Goal: Transaction & Acquisition: Purchase product/service

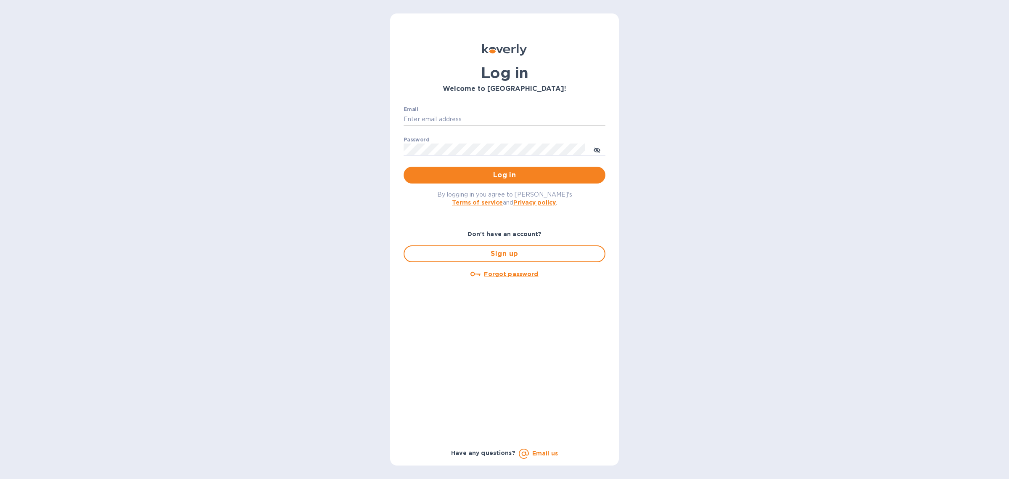
click at [460, 114] on input "Email" at bounding box center [505, 119] width 202 height 13
type input "mm@sfimport.com"
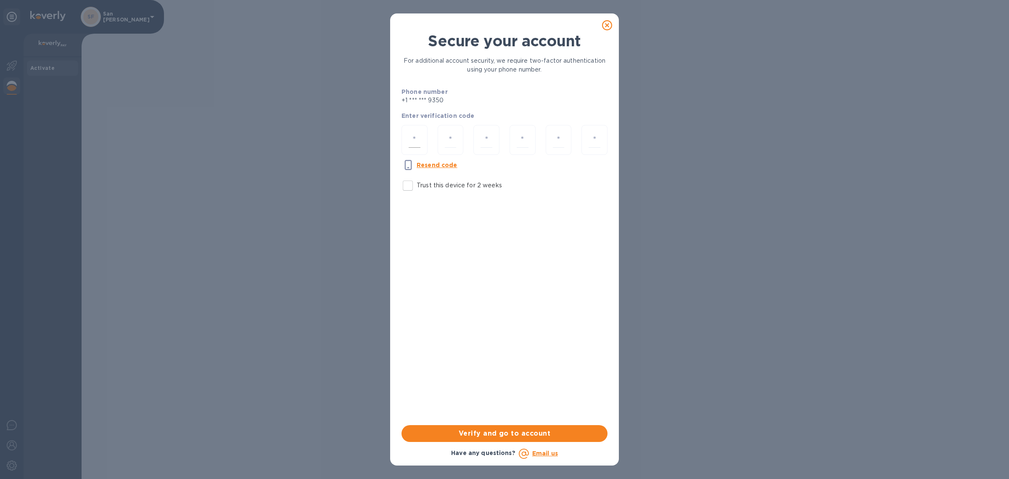
click at [415, 135] on input "number" at bounding box center [415, 140] width 12 height 16
type input "4"
type input "1"
type input "2"
type input "1"
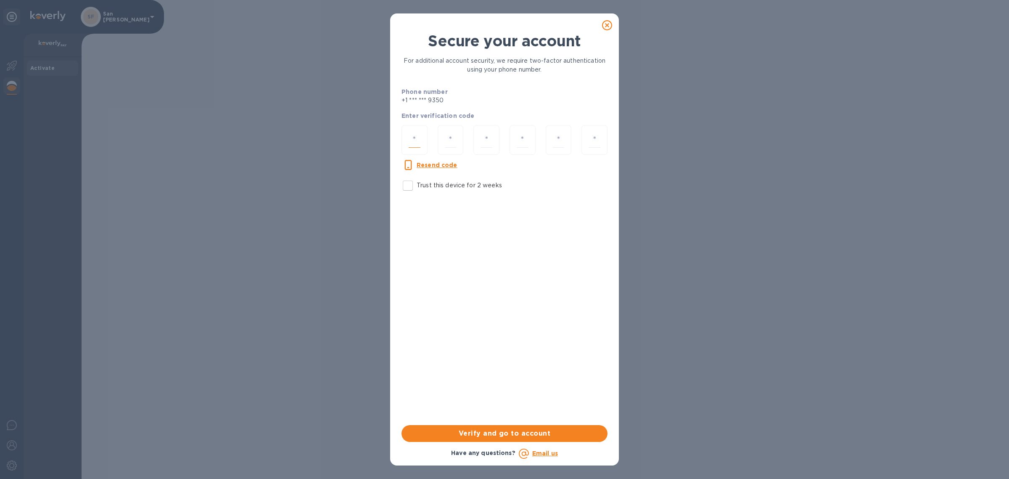
type input "4"
type input "2"
type input "1"
type input "7"
type input "5"
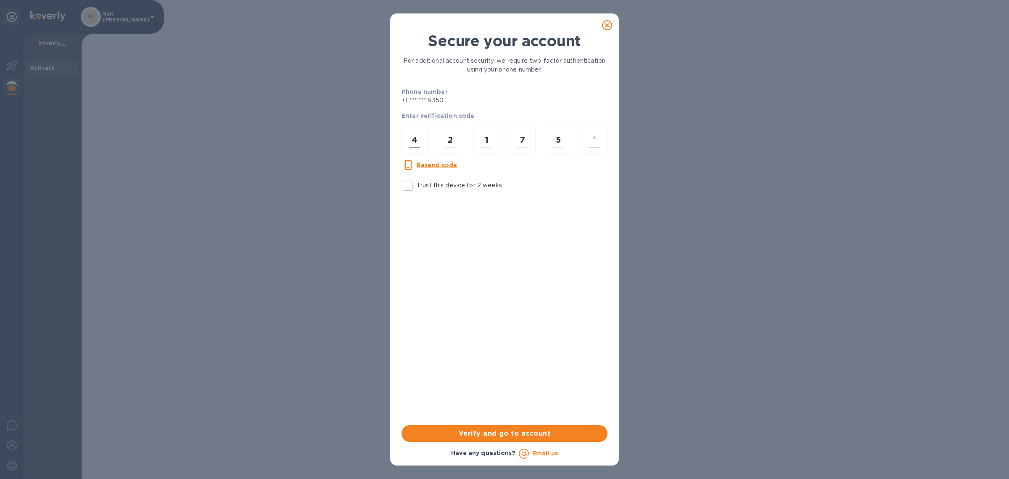
type input "9"
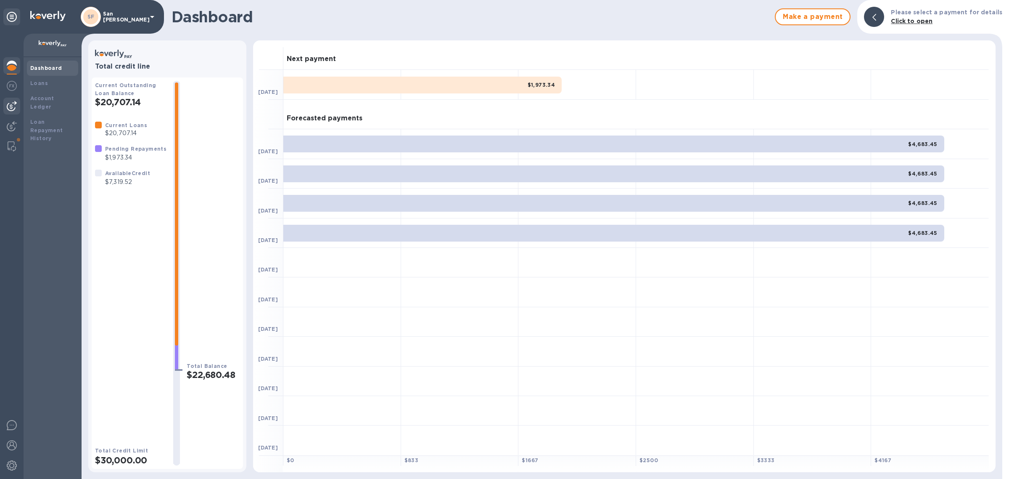
click at [13, 102] on img at bounding box center [12, 106] width 10 height 10
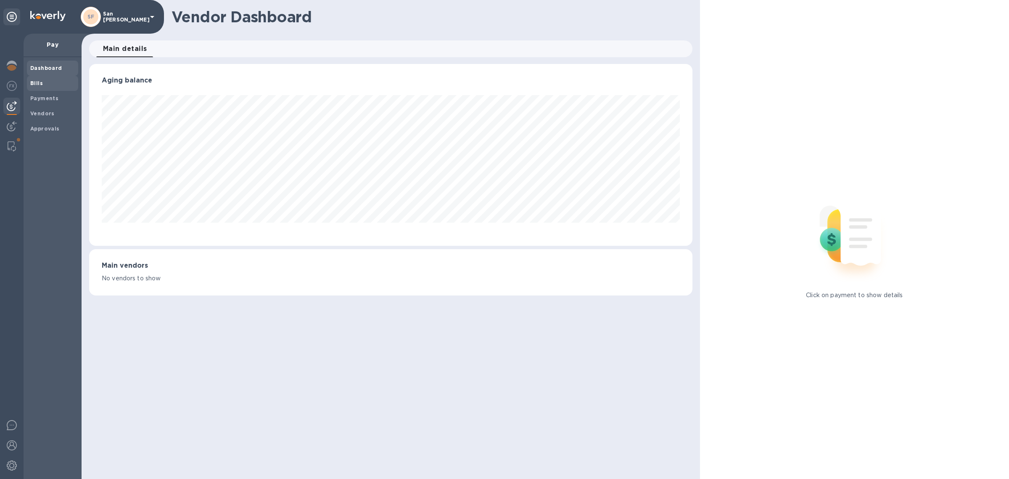
scroll to position [181, 603]
click at [50, 82] on span "Bills" at bounding box center [52, 83] width 45 height 8
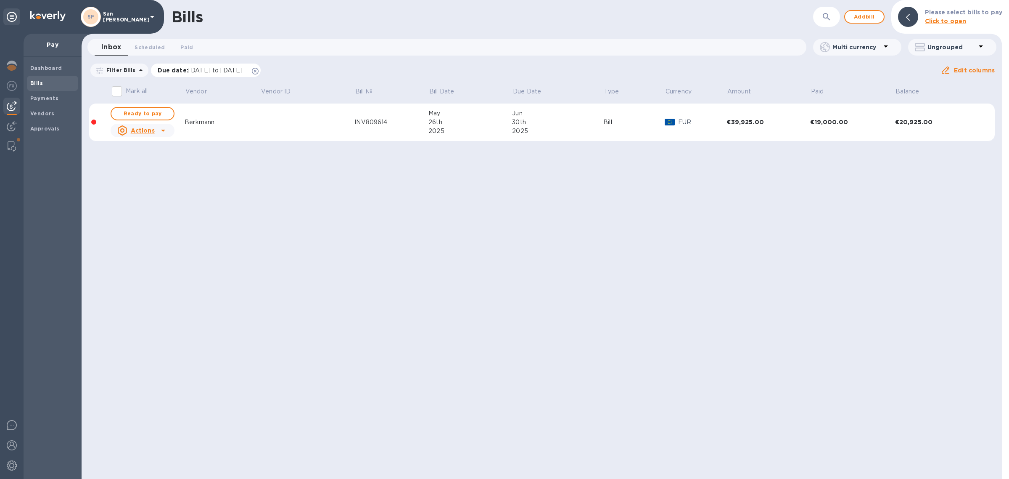
click at [251, 71] on span "Due date : [DATE] to [DATE]" at bounding box center [205, 70] width 94 height 8
click at [259, 71] on icon at bounding box center [255, 71] width 7 height 7
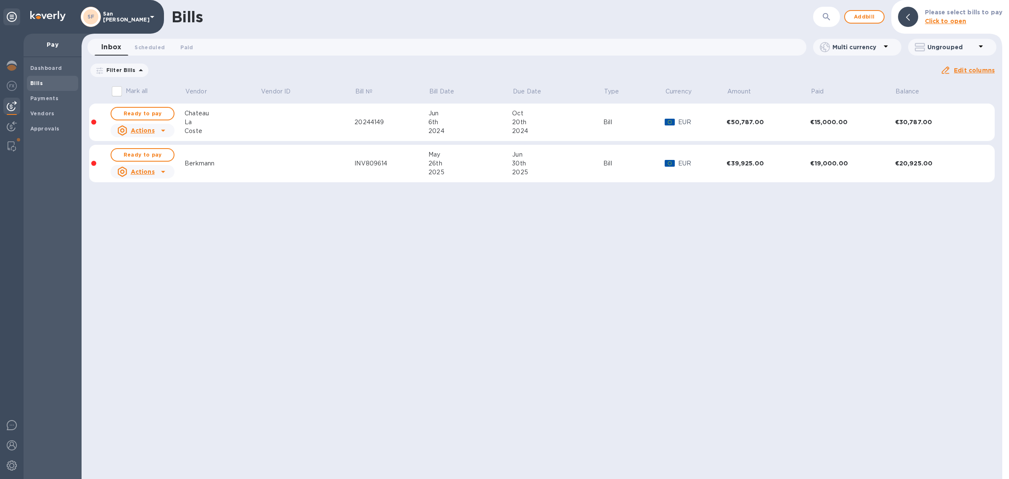
click at [238, 169] on td "Berkmann" at bounding box center [223, 164] width 76 height 38
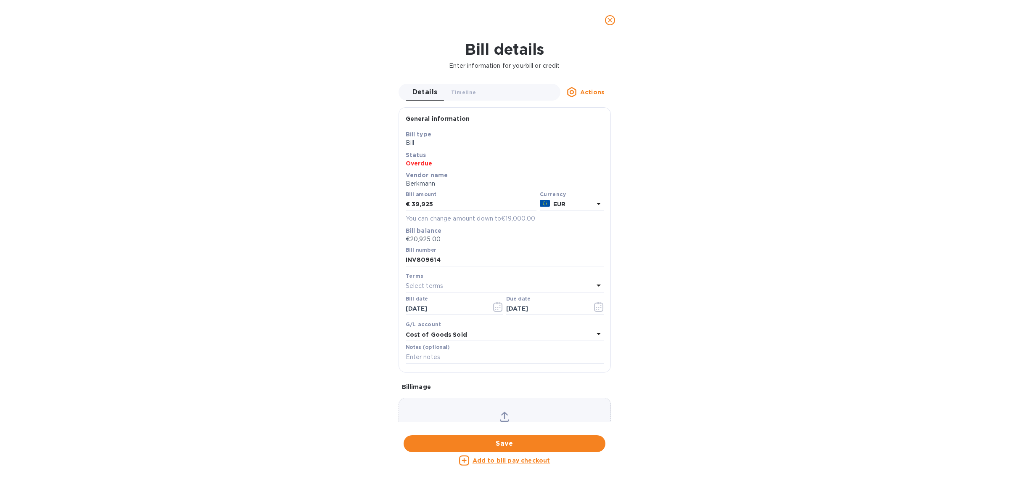
click at [609, 22] on icon "close" at bounding box center [610, 20] width 8 height 8
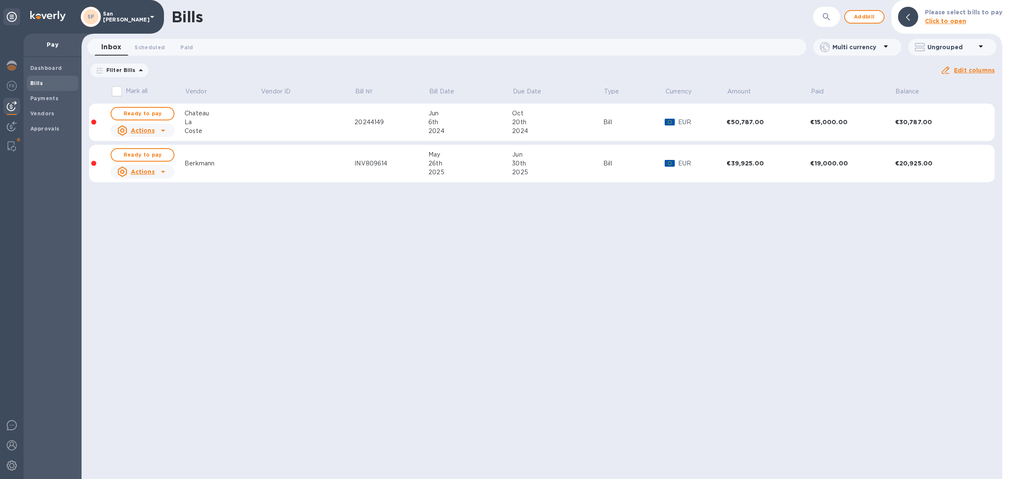
click at [245, 163] on div "Berkmann" at bounding box center [223, 163] width 76 height 9
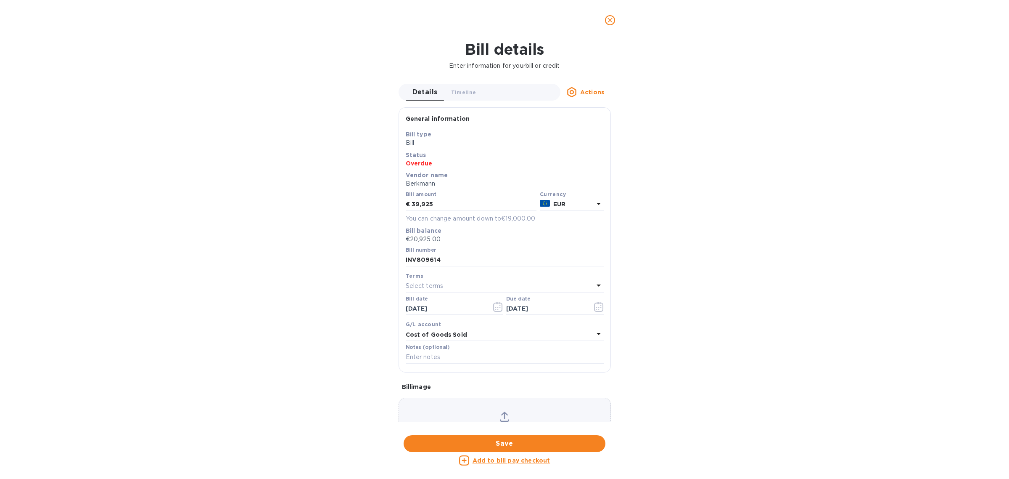
click at [527, 459] on u "Add to bill pay checkout" at bounding box center [512, 460] width 78 height 7
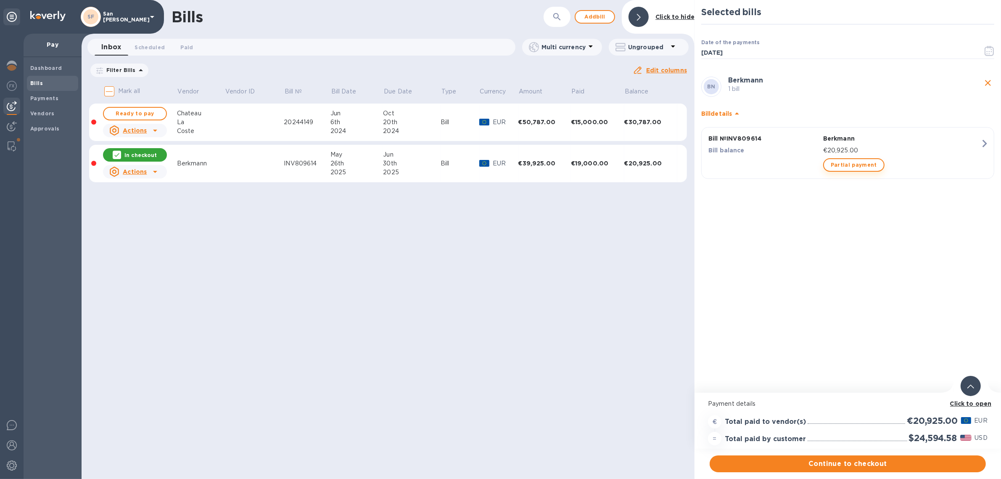
click at [844, 165] on span "Partial payment" at bounding box center [854, 165] width 46 height 10
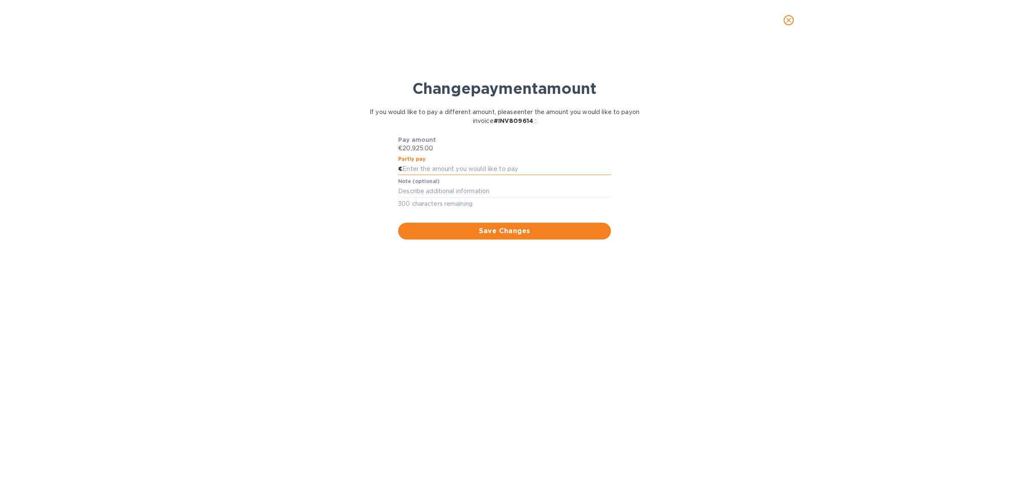
click at [445, 169] on input "text" at bounding box center [506, 169] width 209 height 13
type input "10,000"
click at [364, 214] on div "Pay amount €20,925.00 Partly pay € 10,000 Note (optional) x 300 characters rema…" at bounding box center [504, 187] width 319 height 104
click at [519, 229] on span "Save Changes" at bounding box center [504, 231] width 199 height 10
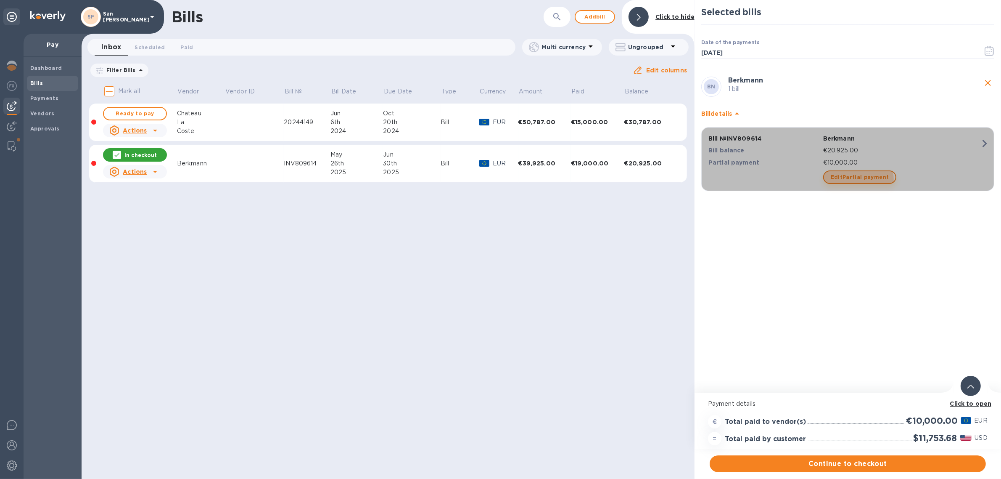
click at [858, 179] on span "Edit Partial payment" at bounding box center [860, 177] width 58 height 10
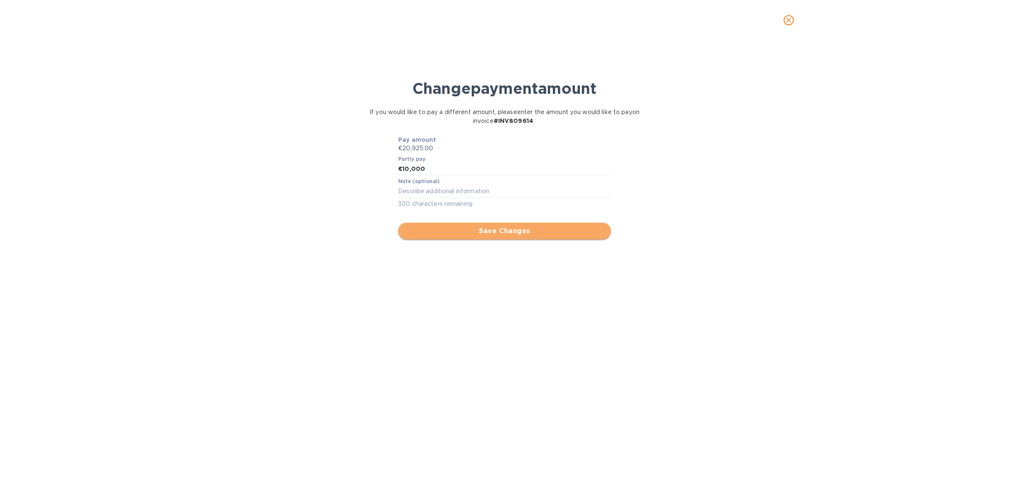
click at [482, 229] on span "Save Changes" at bounding box center [504, 231] width 199 height 10
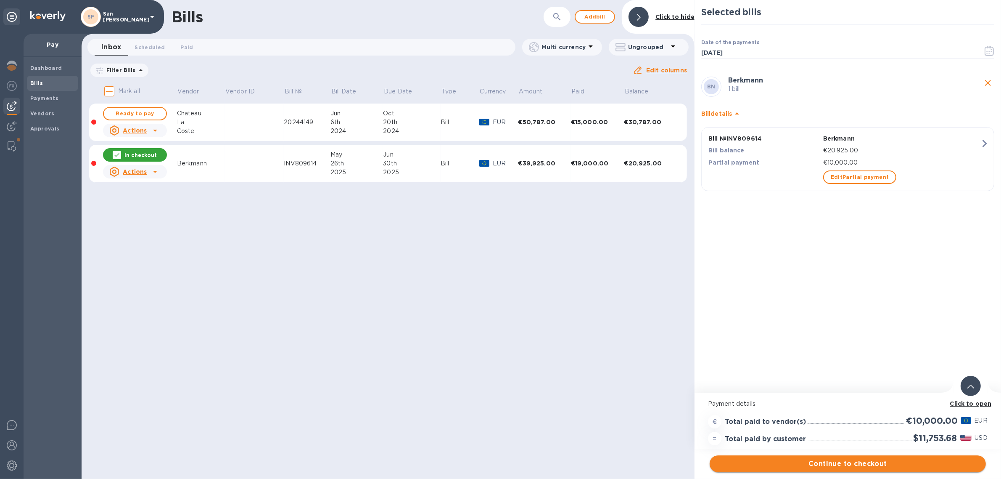
click at [896, 466] on span "Continue to checkout" at bounding box center [848, 463] width 263 height 10
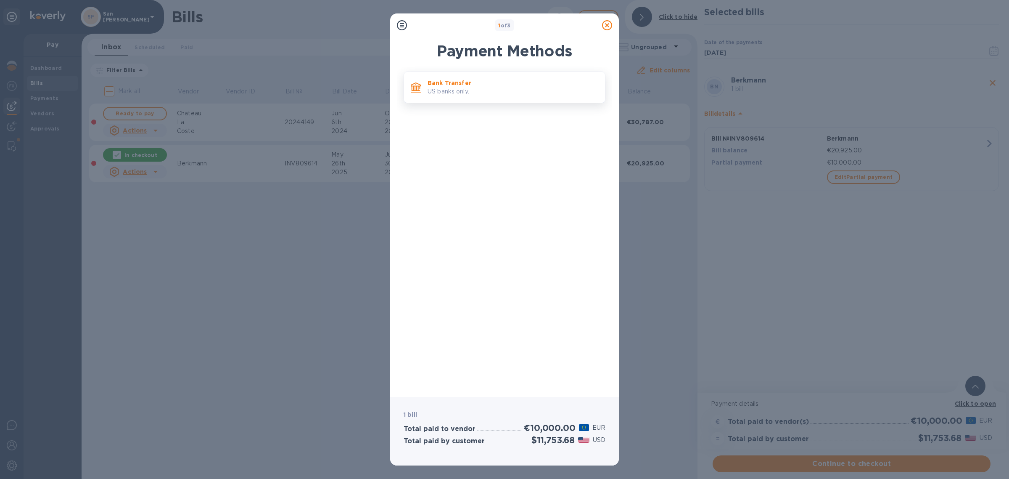
click at [450, 90] on p "US banks only." at bounding box center [513, 91] width 171 height 9
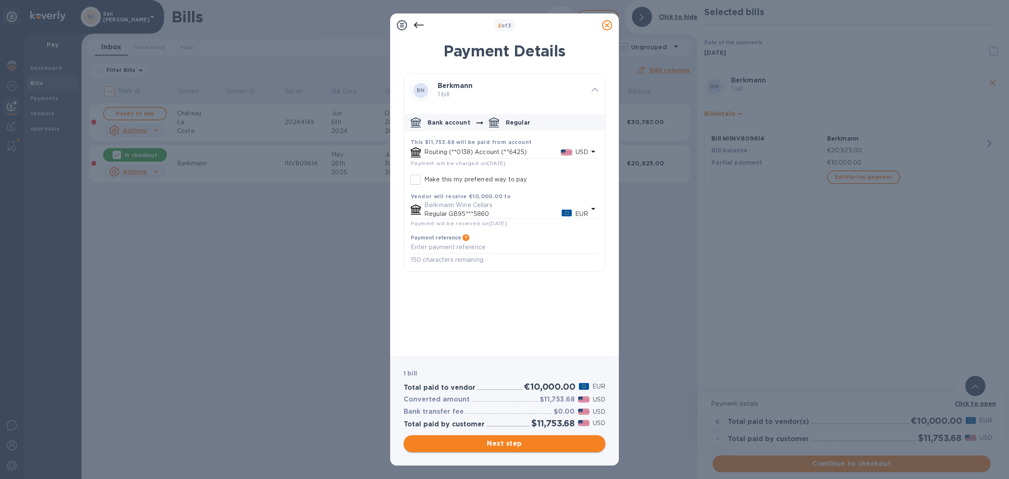
click at [508, 440] on span "Next step" at bounding box center [504, 443] width 188 height 10
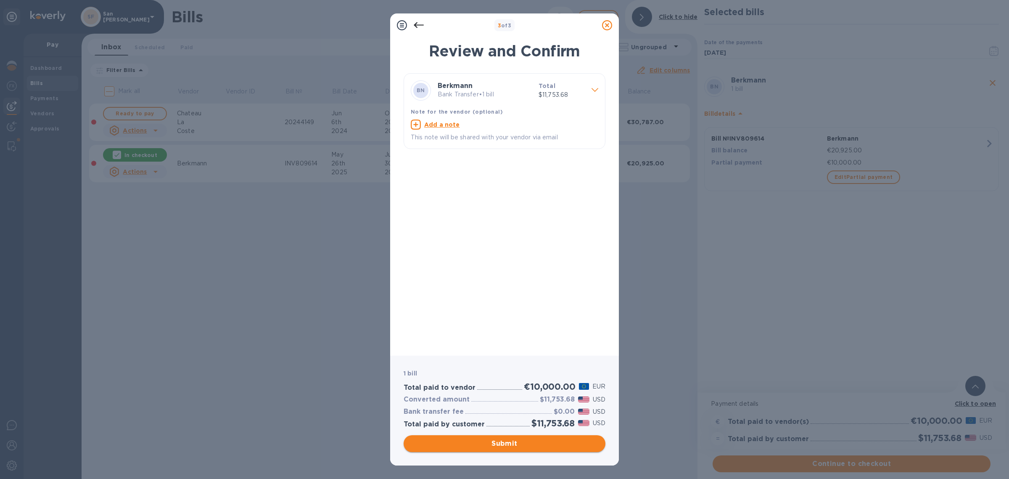
click at [515, 446] on span "Submit" at bounding box center [504, 443] width 188 height 10
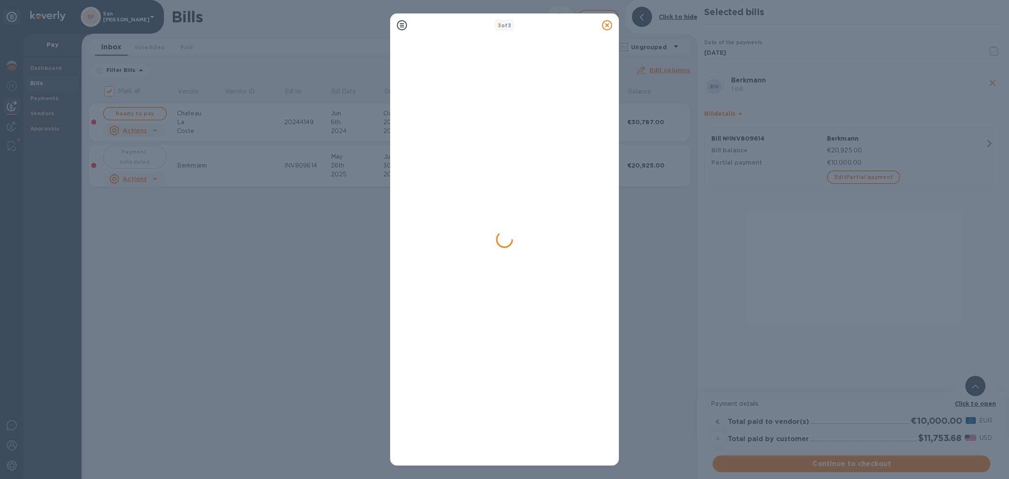
checkbox input "false"
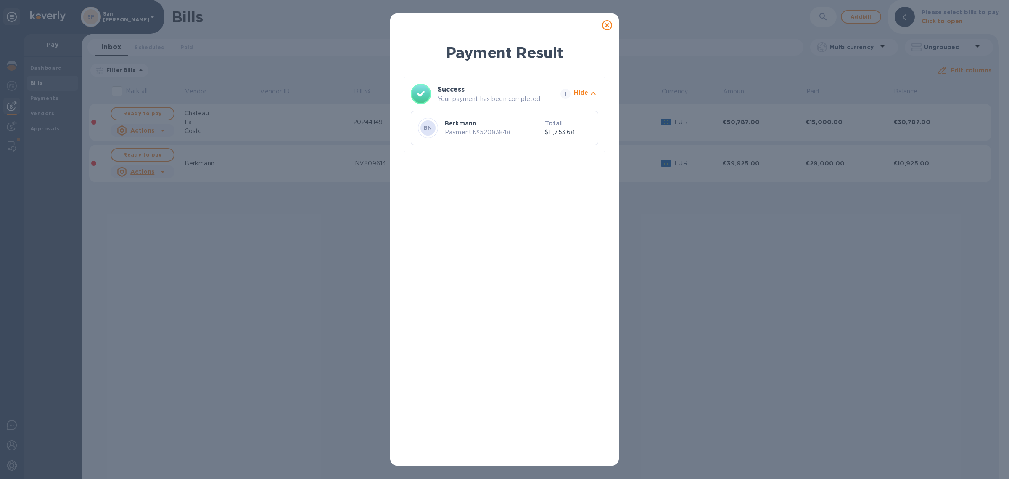
drag, startPoint x: 606, startPoint y: 24, endPoint x: 238, endPoint y: 86, distance: 373.7
click at [606, 24] on icon at bounding box center [607, 25] width 10 height 10
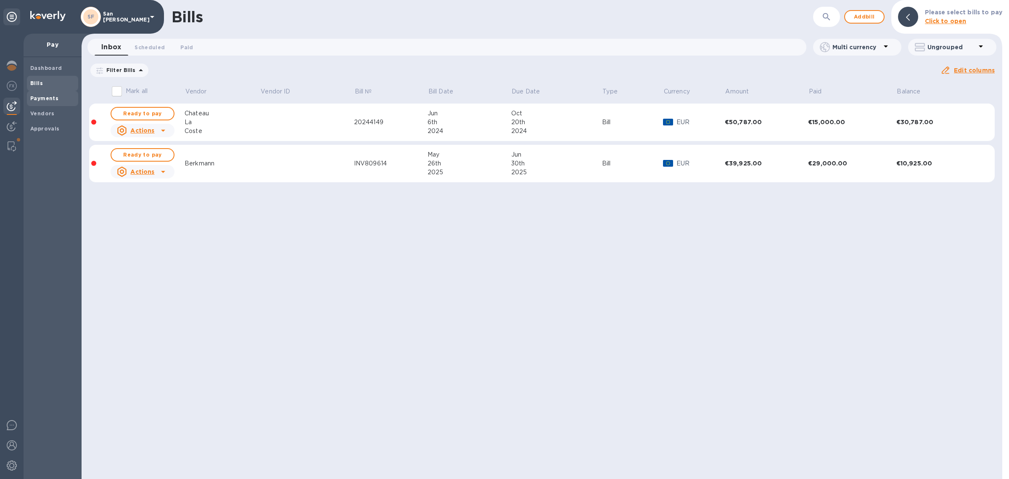
click at [53, 100] on b "Payments" at bounding box center [44, 98] width 28 height 6
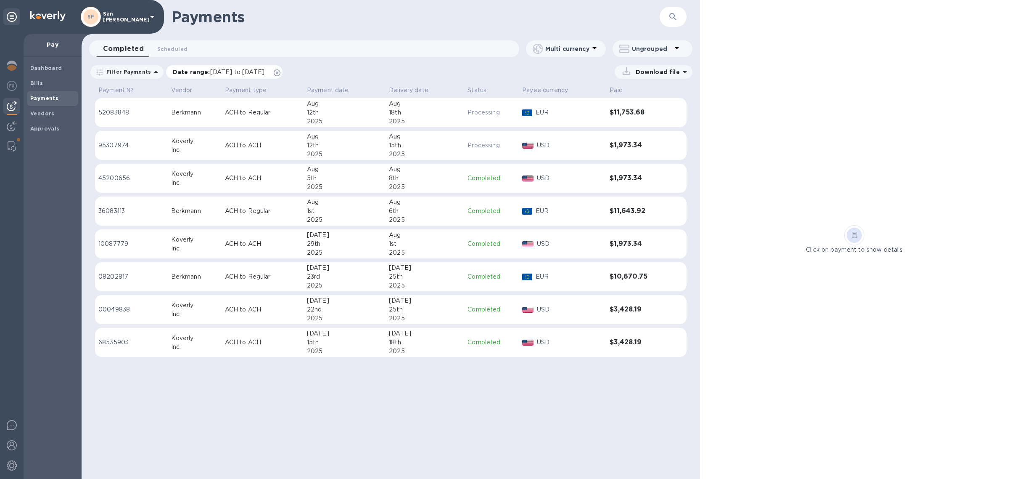
click at [280, 72] on icon at bounding box center [277, 72] width 7 height 7
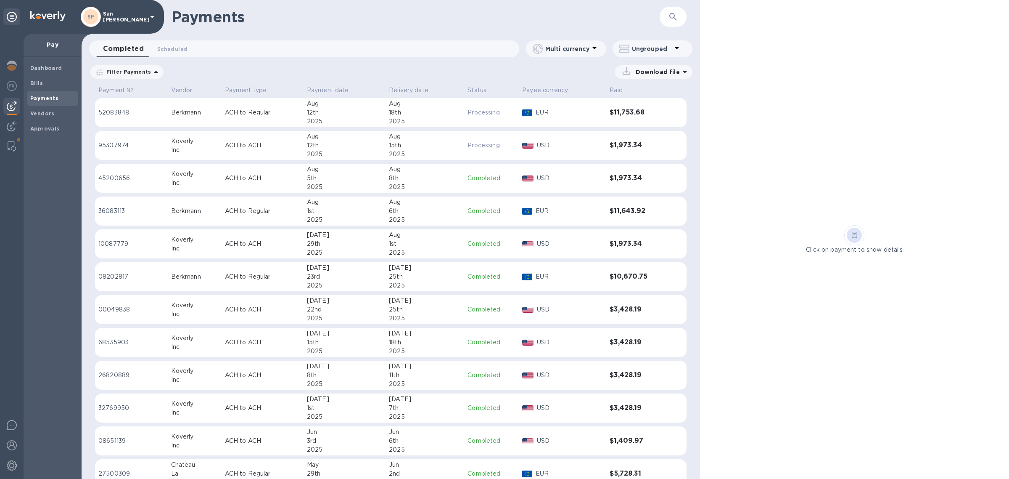
click at [554, 113] on p "EUR" at bounding box center [569, 112] width 67 height 9
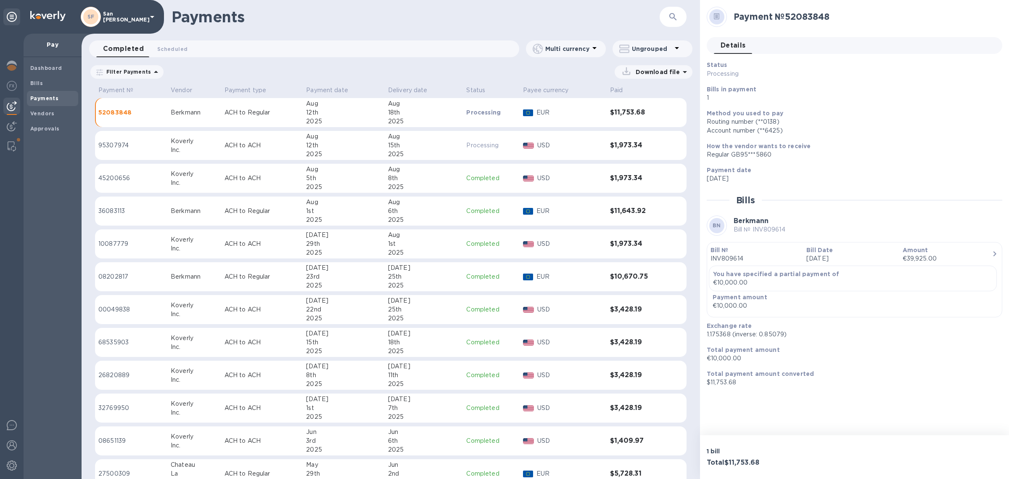
click at [643, 210] on h3 "$11,643.92" at bounding box center [637, 211] width 55 height 8
click at [638, 281] on td "$10,670.75" at bounding box center [637, 276] width 61 height 29
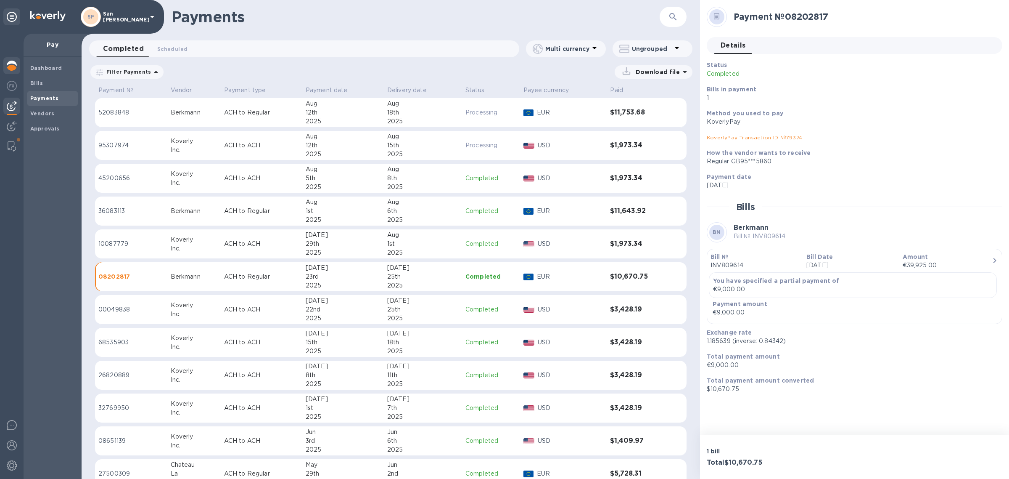
click at [17, 64] on div at bounding box center [11, 66] width 17 height 19
